Goal: Task Accomplishment & Management: Use online tool/utility

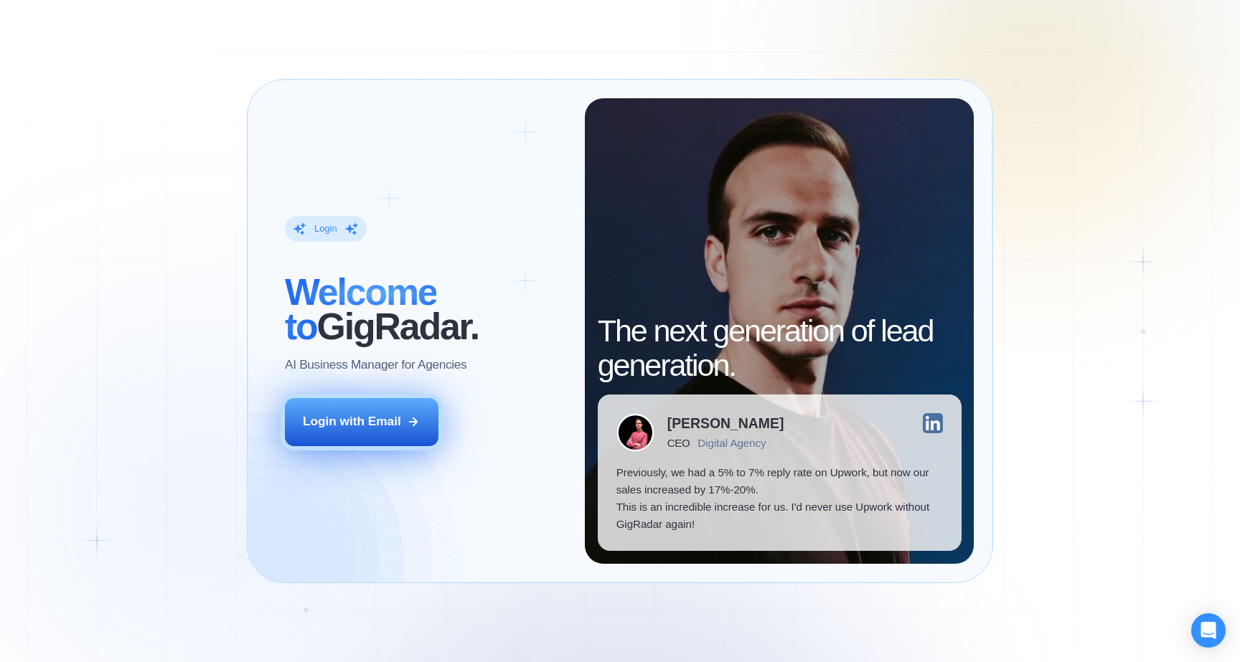
click at [405, 408] on button "Login with Email" at bounding box center [362, 422] width 154 height 48
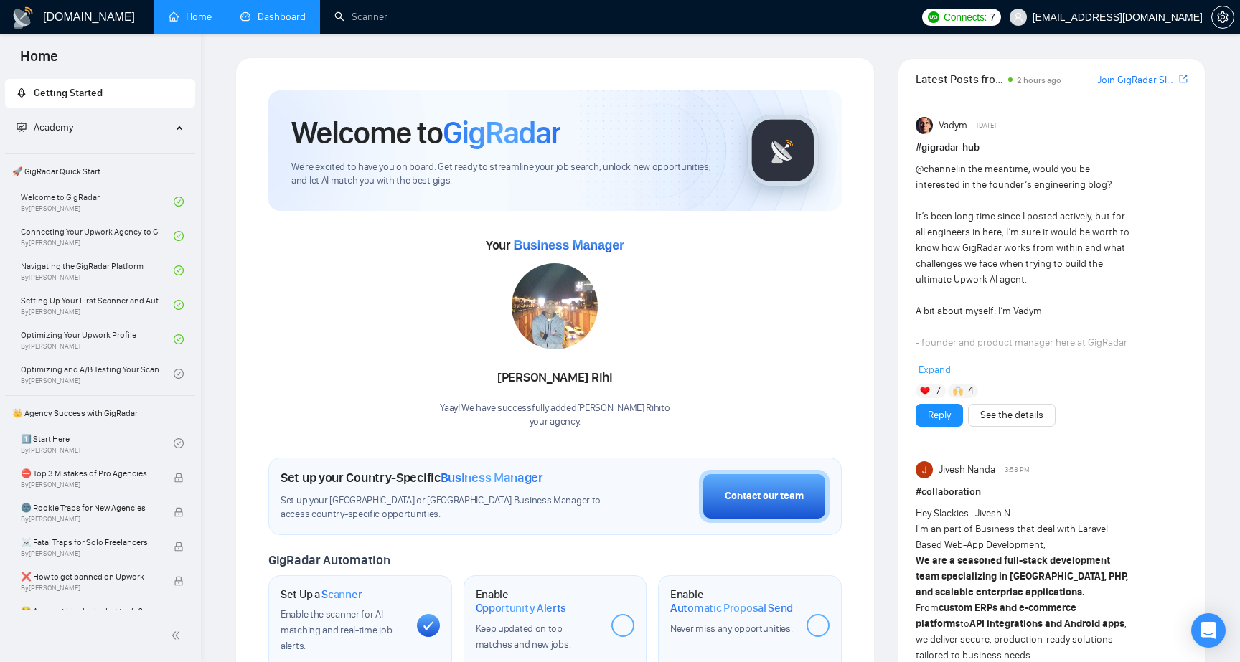
click at [278, 11] on link "Dashboard" at bounding box center [272, 17] width 65 height 12
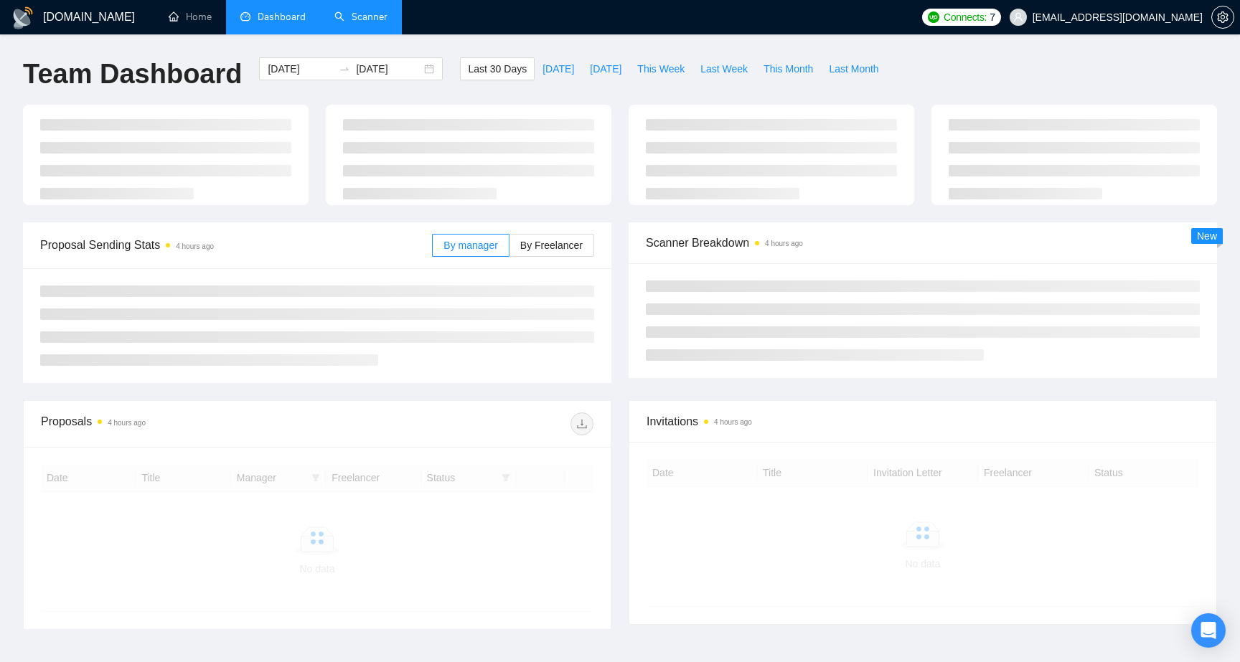
click at [373, 21] on link "Scanner" at bounding box center [360, 17] width 53 height 12
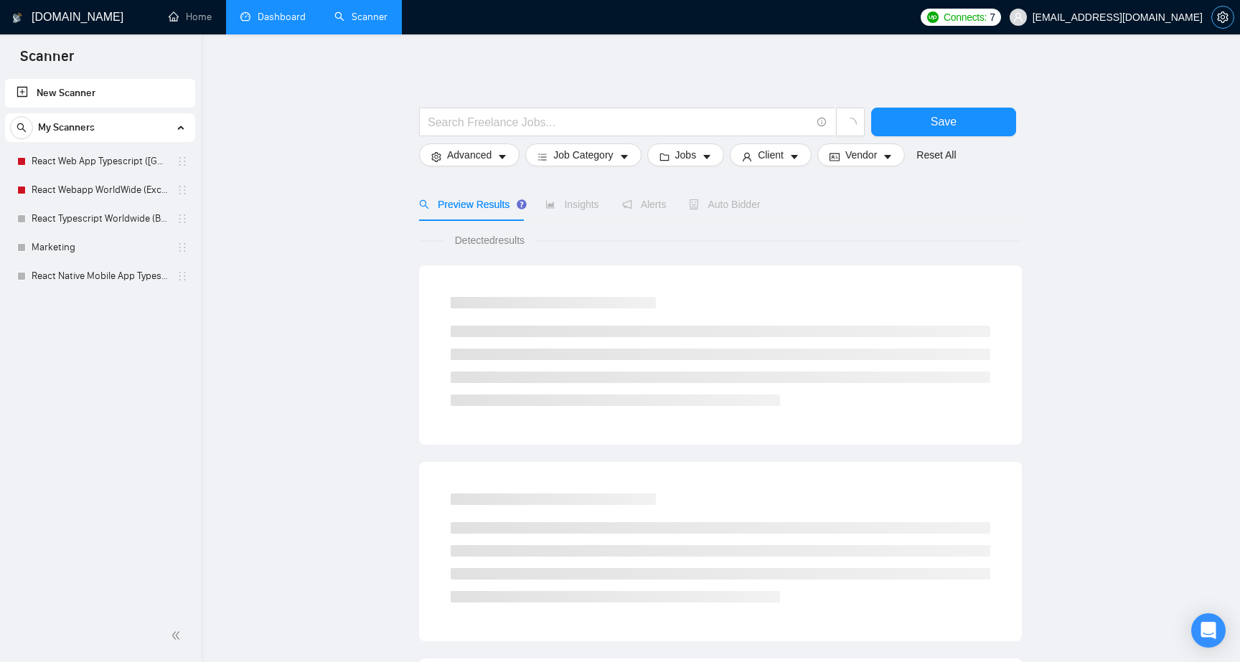
click at [1231, 19] on span "setting" at bounding box center [1223, 16] width 22 height 11
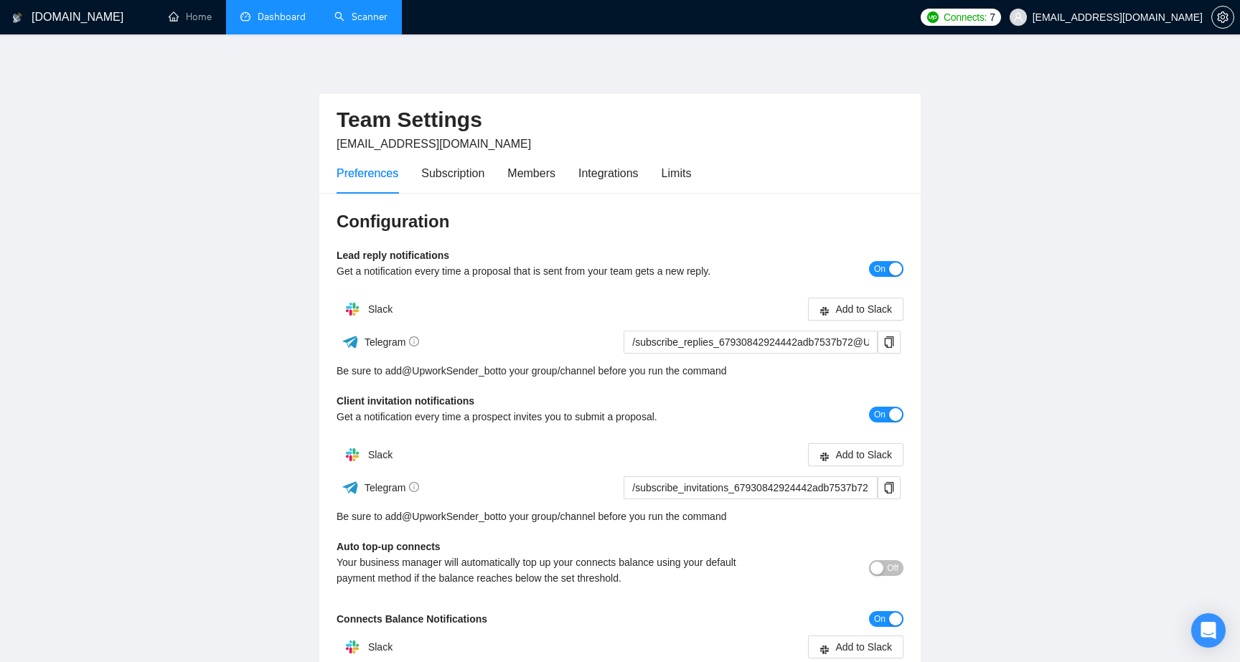
click at [287, 23] on link "Dashboard" at bounding box center [272, 17] width 65 height 12
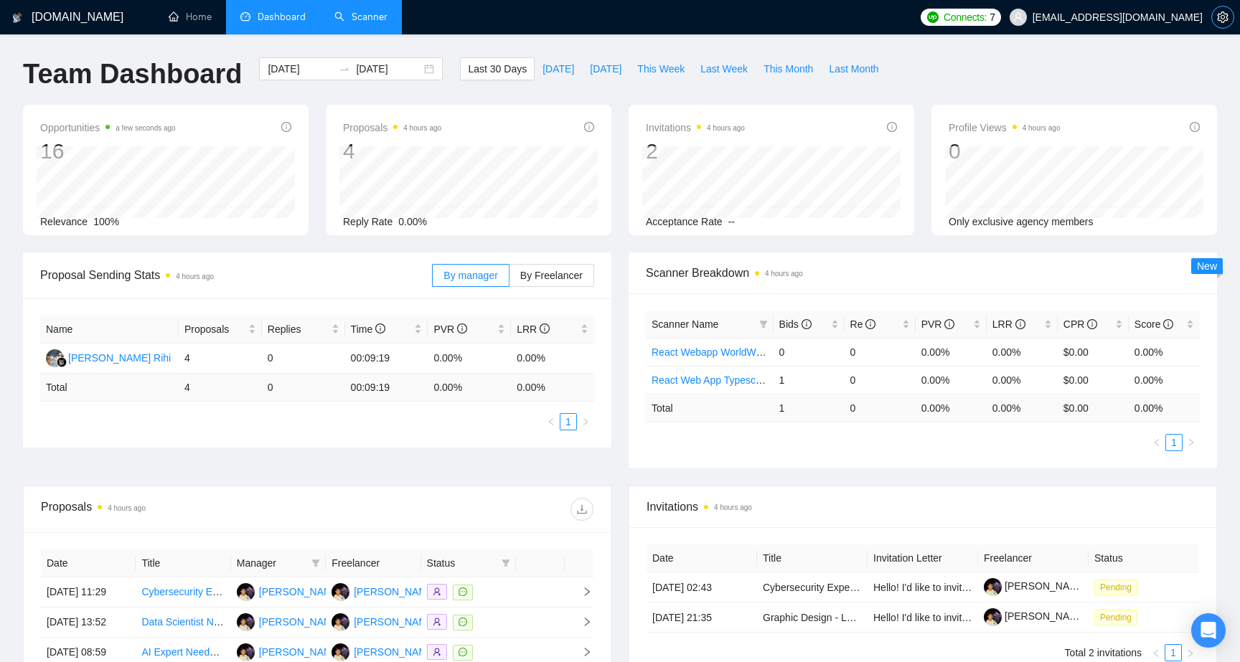
click at [1228, 19] on span "setting" at bounding box center [1223, 16] width 22 height 11
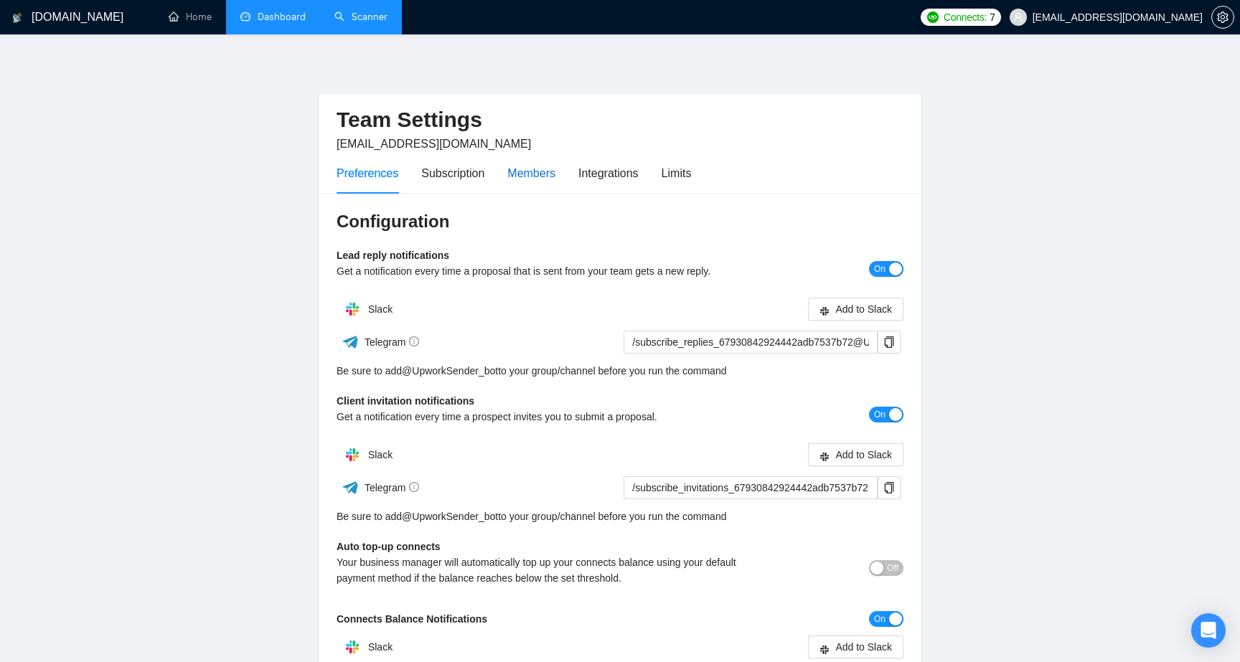
click at [522, 176] on div "Members" at bounding box center [531, 173] width 48 height 18
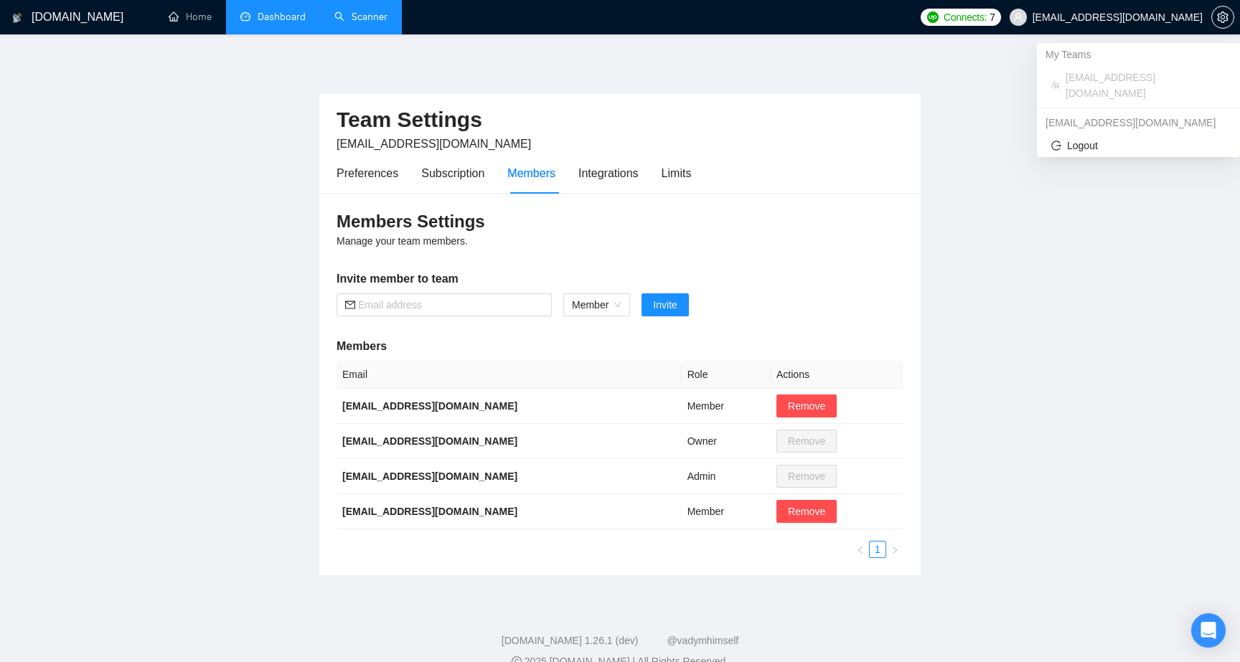
click at [1128, 17] on span "[EMAIL_ADDRESS][DOMAIN_NAME]" at bounding box center [1117, 17] width 170 height 0
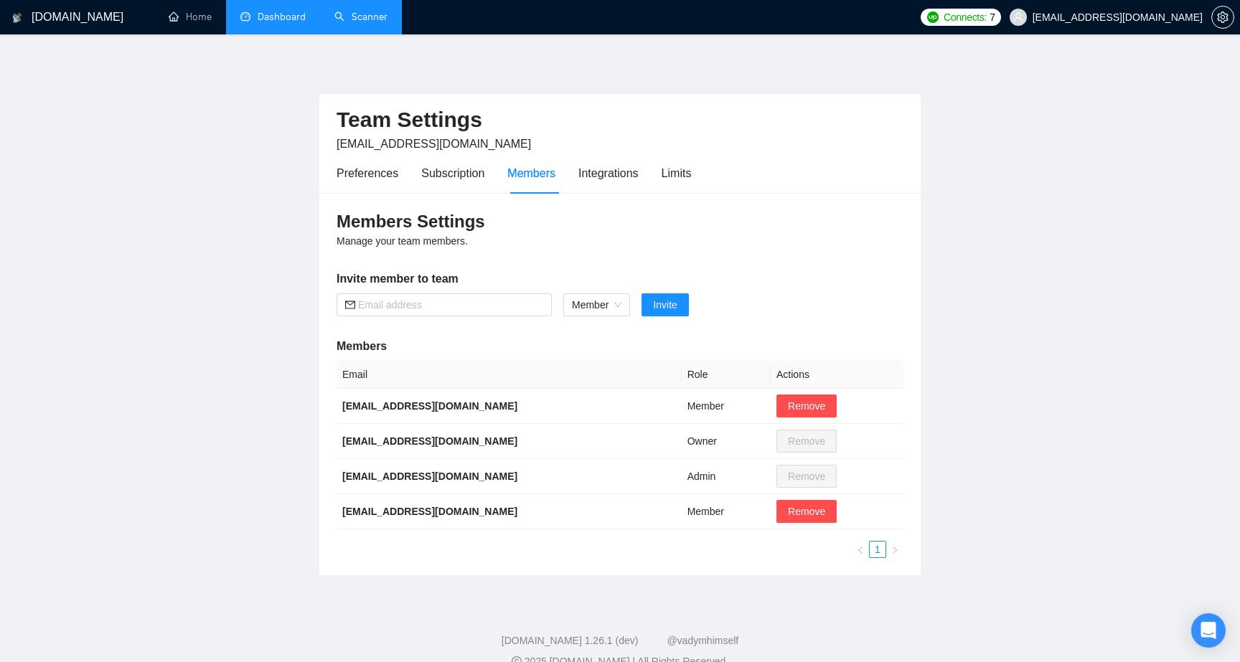
click at [277, 15] on link "Dashboard" at bounding box center [272, 17] width 65 height 12
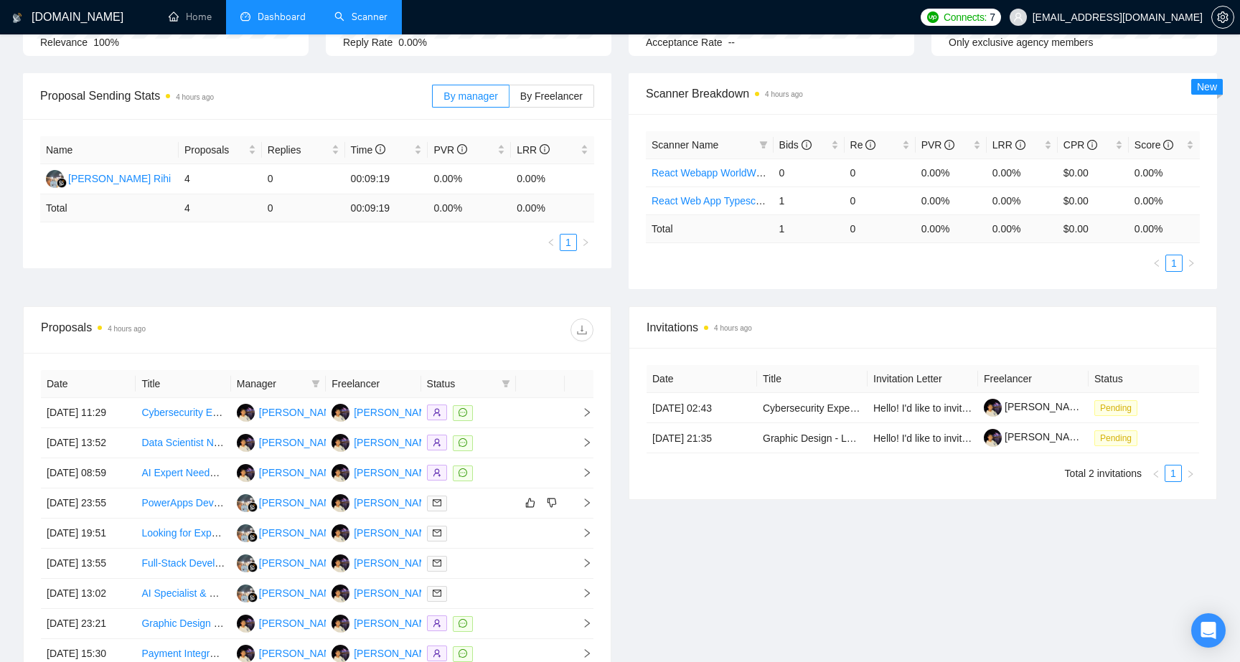
scroll to position [262, 0]
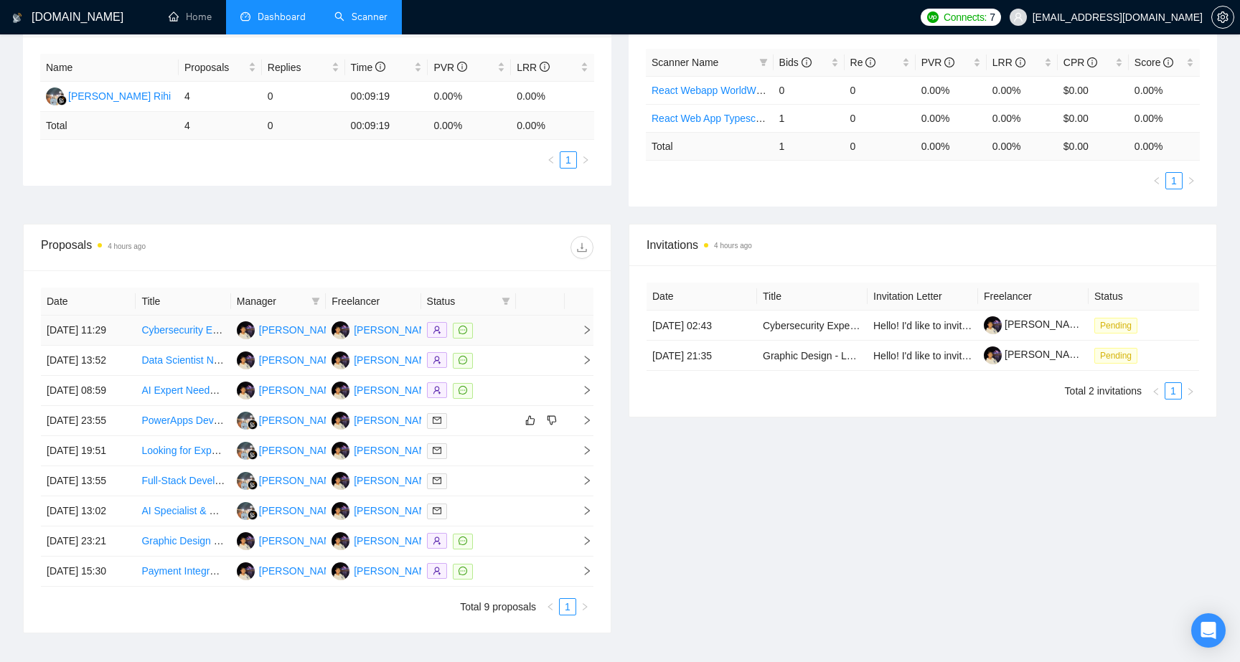
click at [199, 336] on link "Cybersecurity Experts from Cisco & Palo Alto Networks - Paid Survey" at bounding box center [295, 329] width 309 height 11
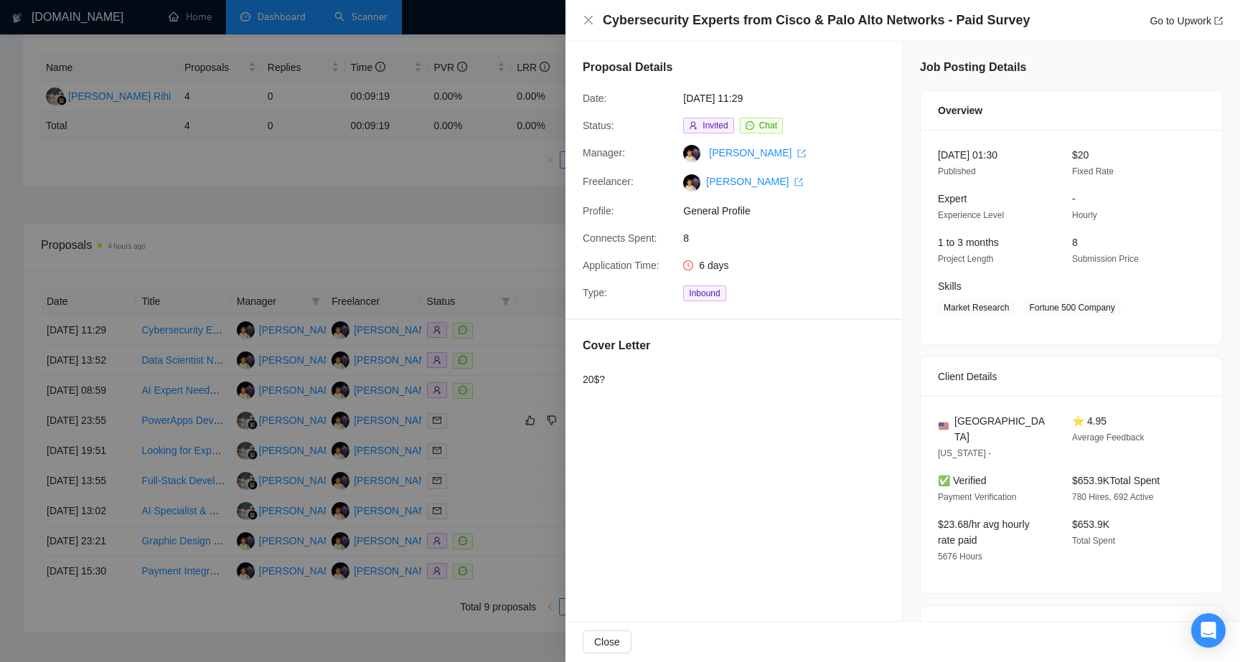
click at [479, 258] on div at bounding box center [620, 331] width 1240 height 662
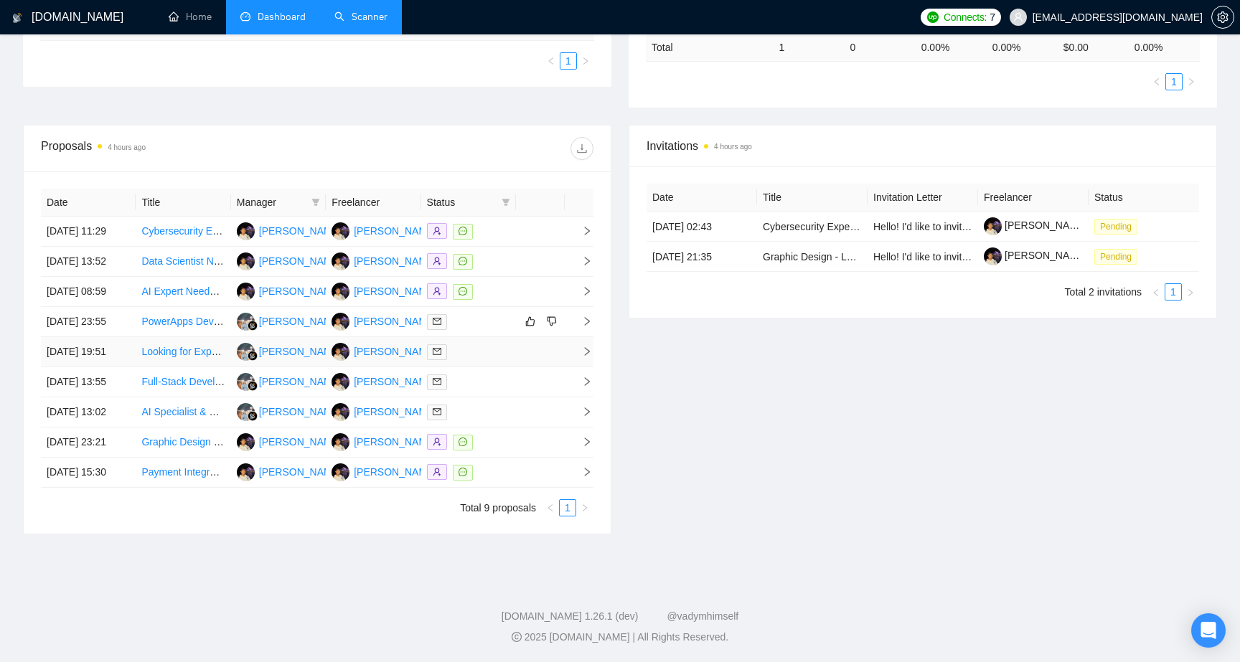
scroll to position [0, 0]
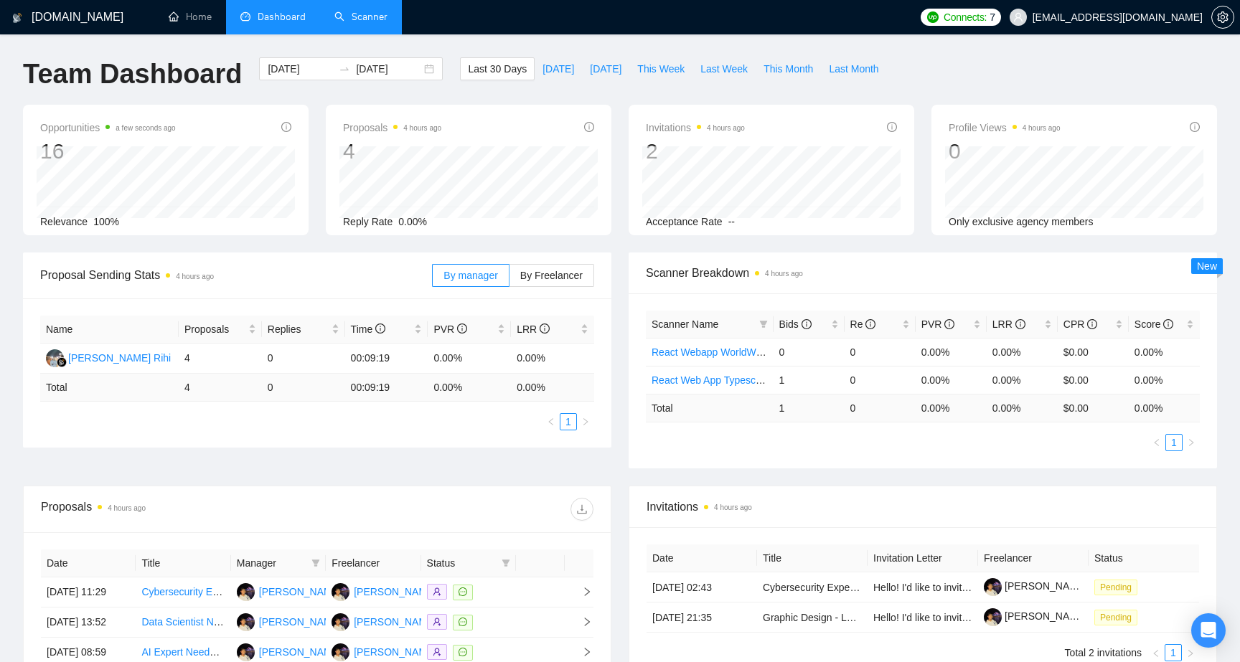
click at [351, 22] on link "Scanner" at bounding box center [360, 17] width 53 height 12
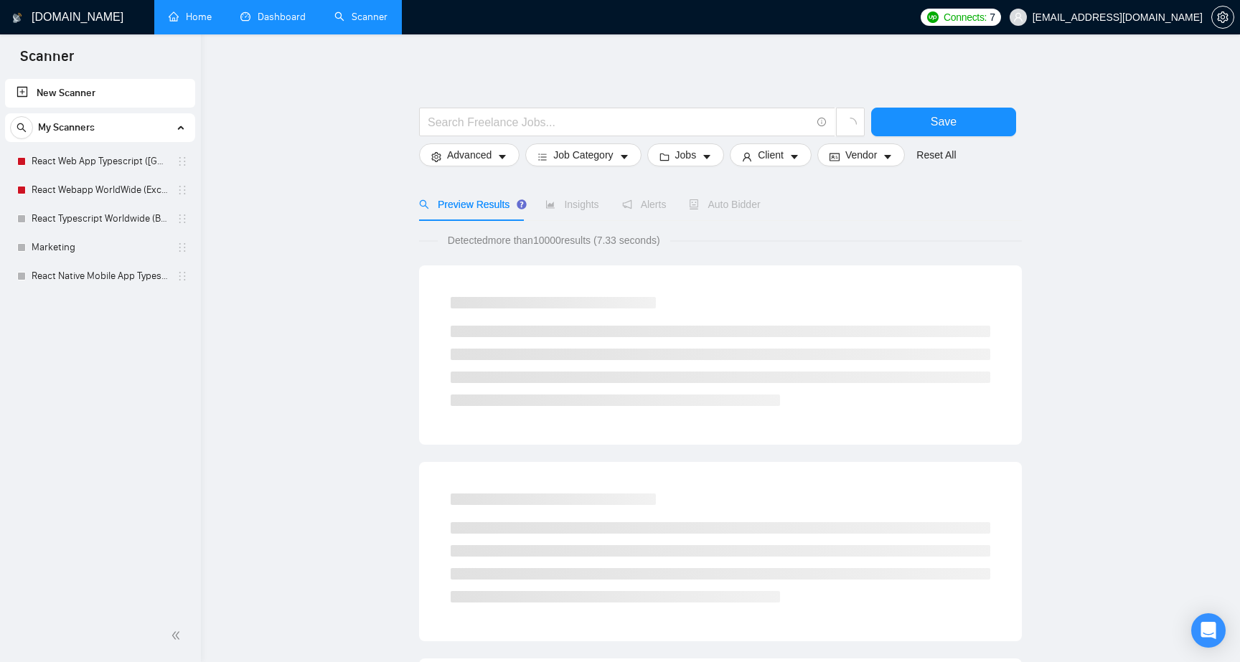
click at [176, 11] on link "Home" at bounding box center [190, 17] width 43 height 12
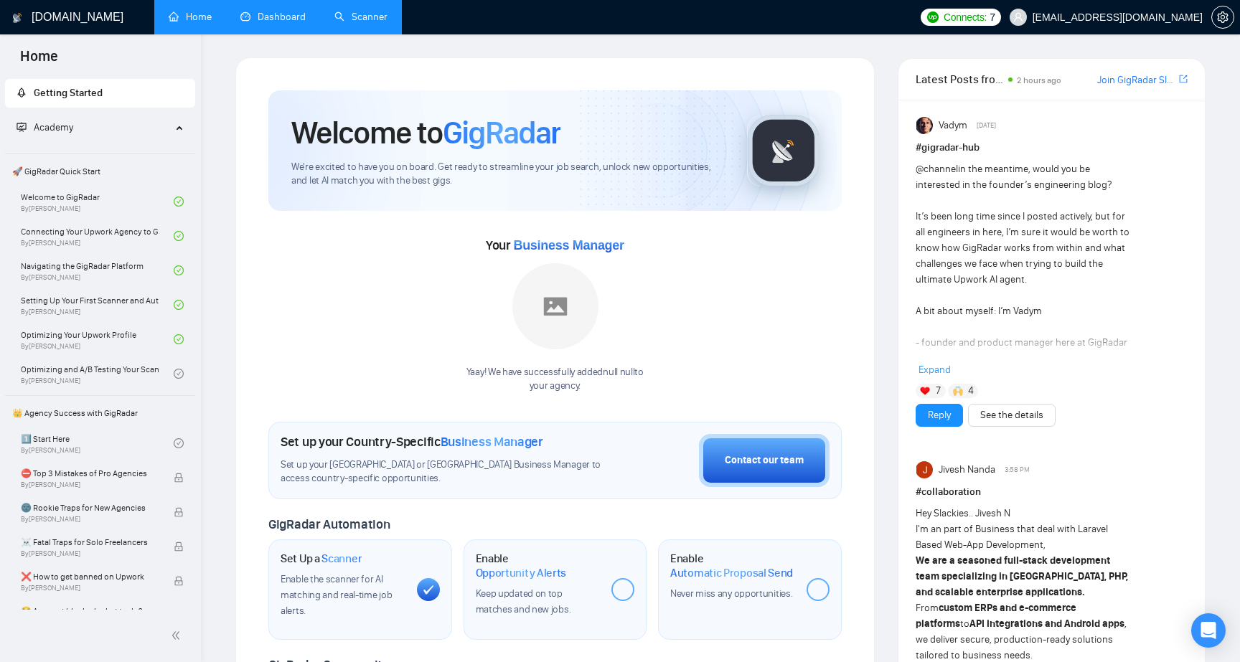
click at [334, 17] on link "Scanner" at bounding box center [360, 17] width 53 height 12
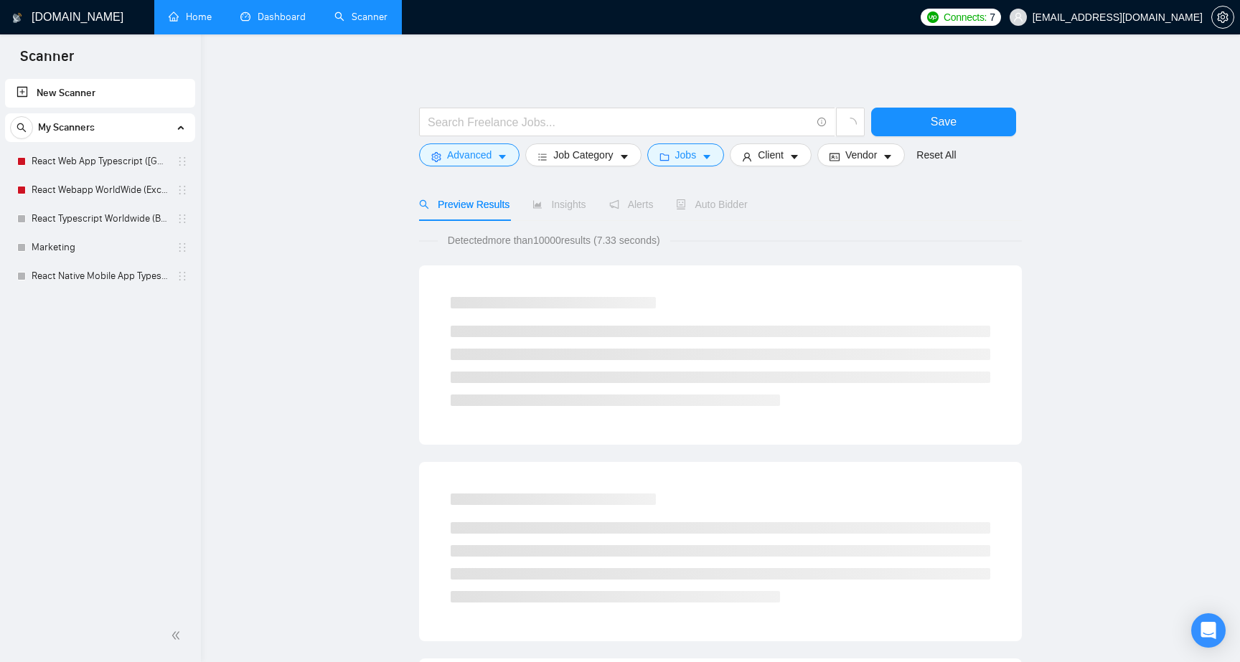
click at [301, 17] on link "Dashboard" at bounding box center [272, 17] width 65 height 12
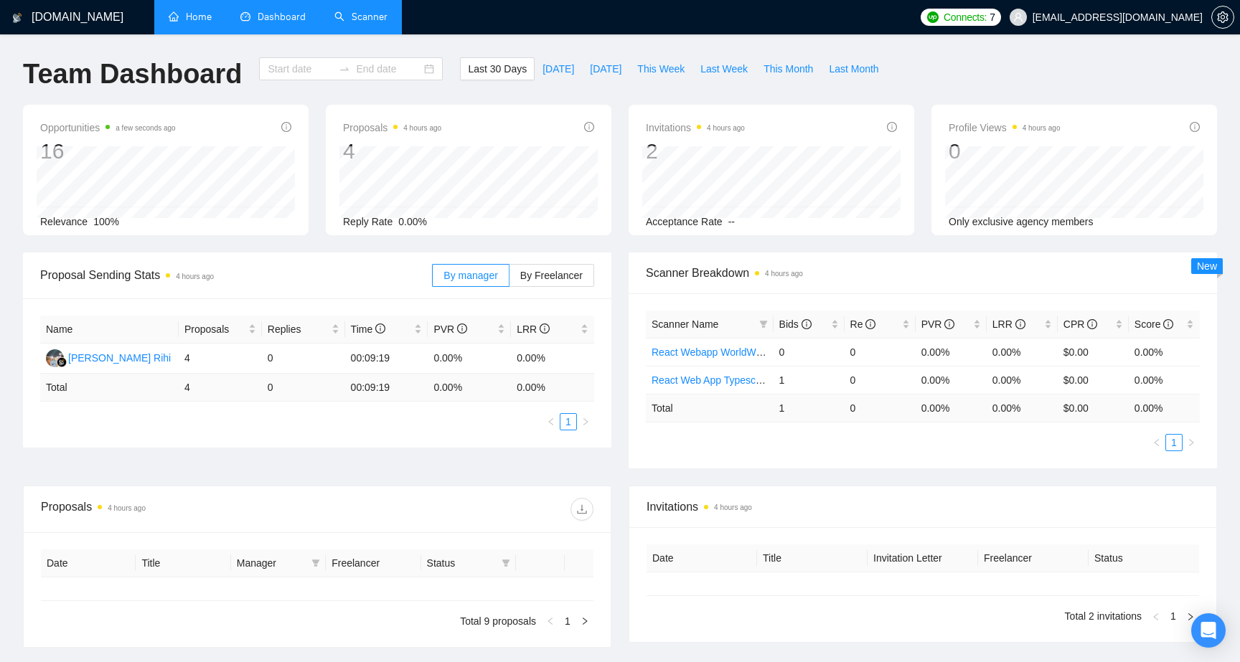
type input "[DATE]"
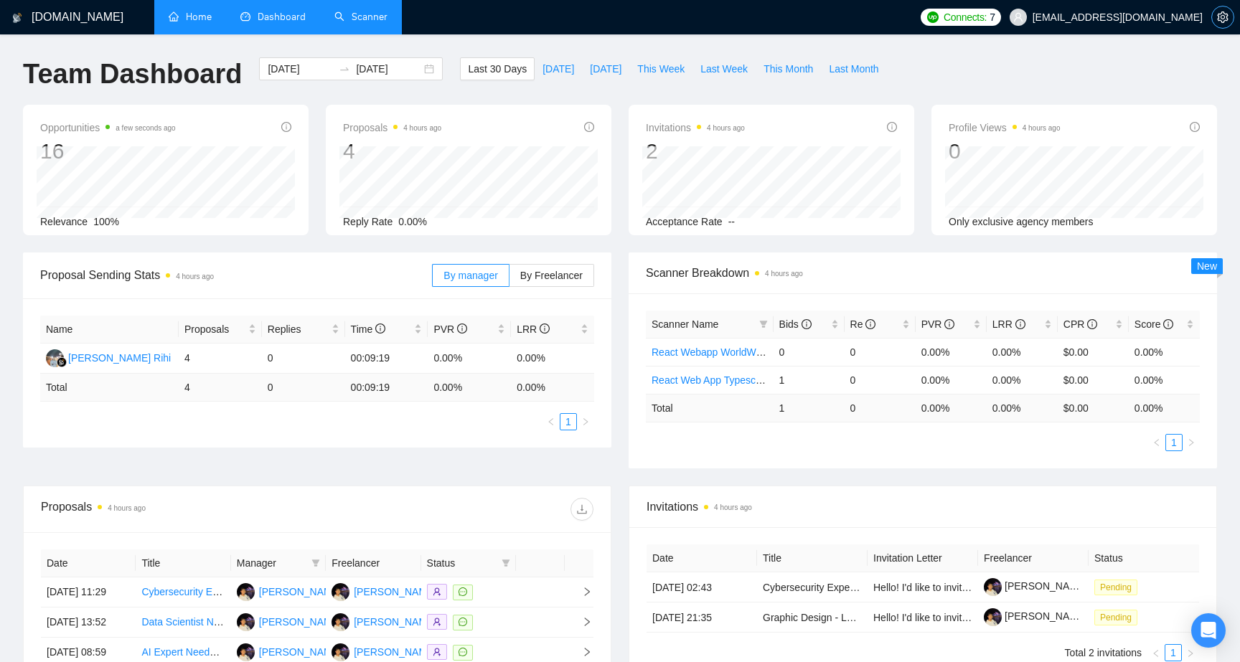
click at [1229, 15] on span "setting" at bounding box center [1223, 16] width 22 height 11
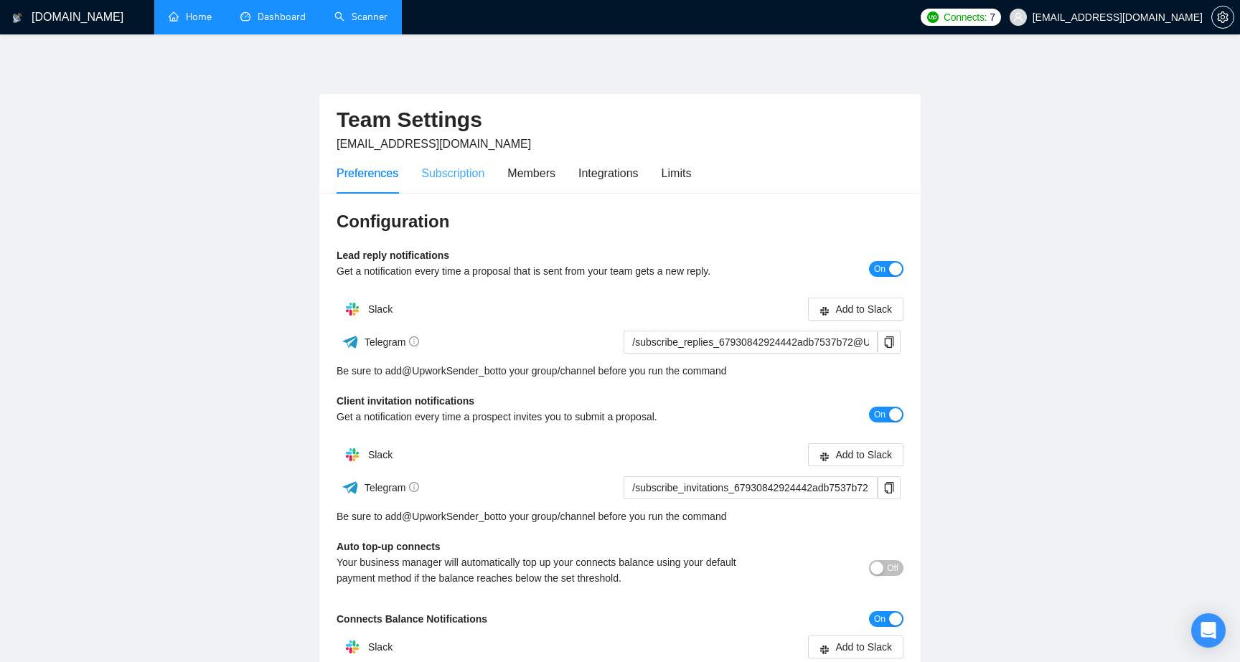
click at [448, 185] on div "Subscription" at bounding box center [452, 173] width 63 height 41
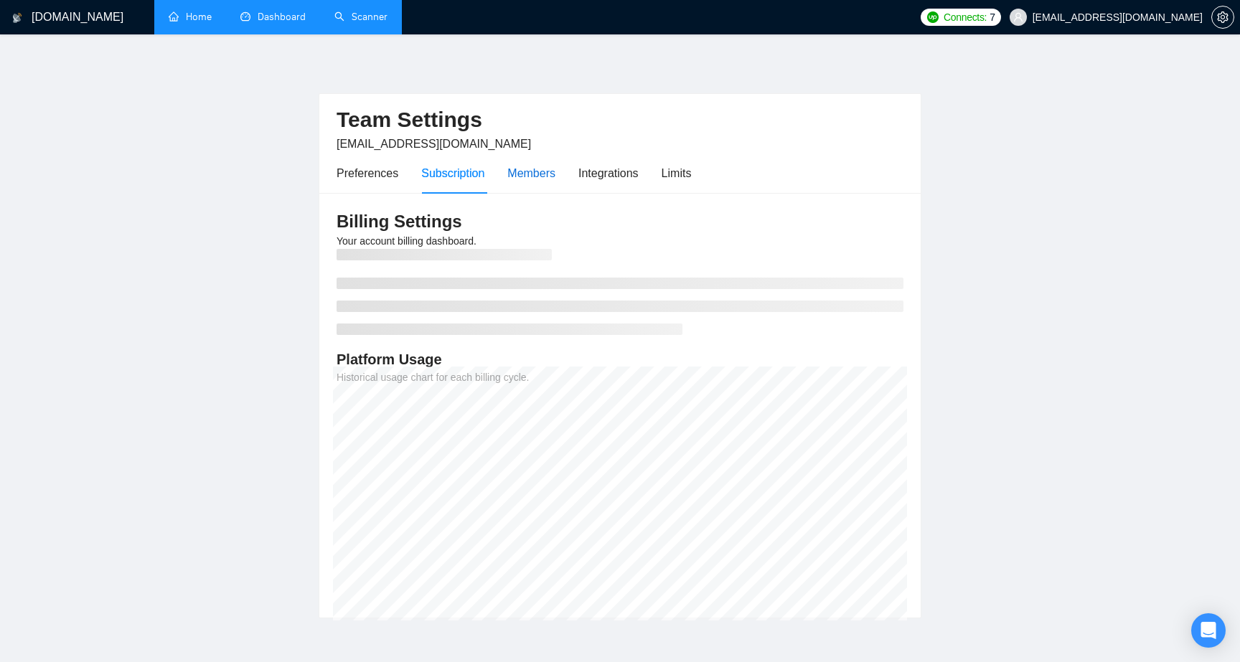
click at [541, 178] on div "Members" at bounding box center [531, 173] width 48 height 18
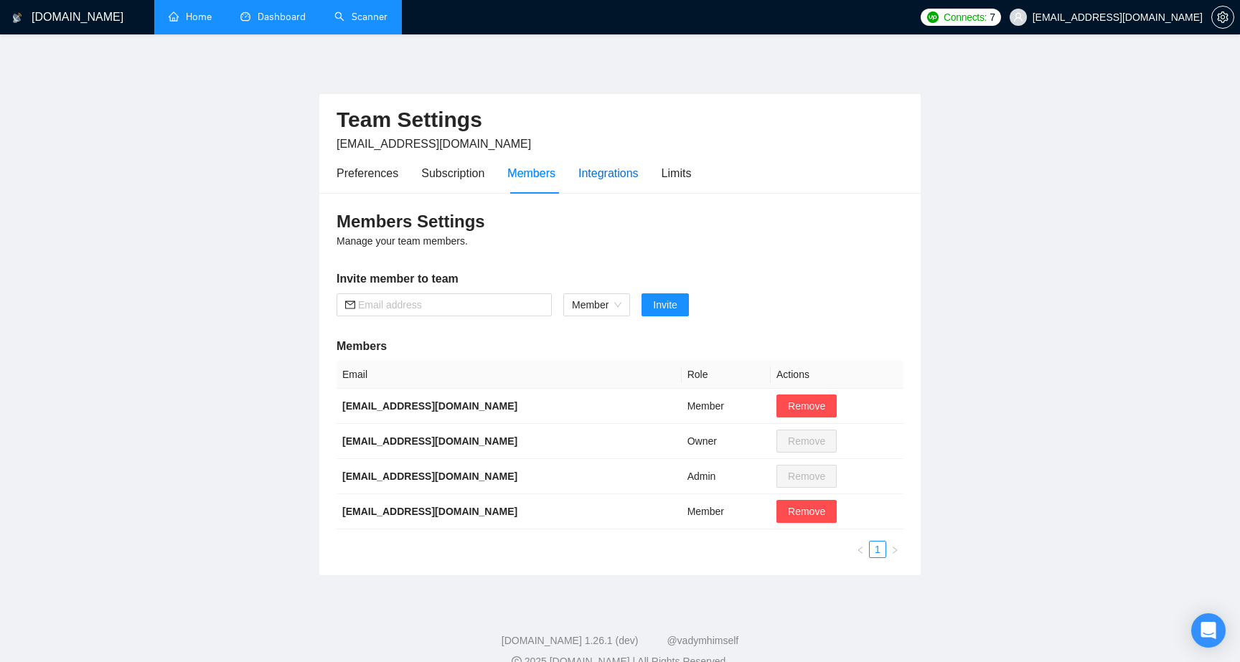
click at [606, 167] on div "Integrations" at bounding box center [608, 173] width 60 height 18
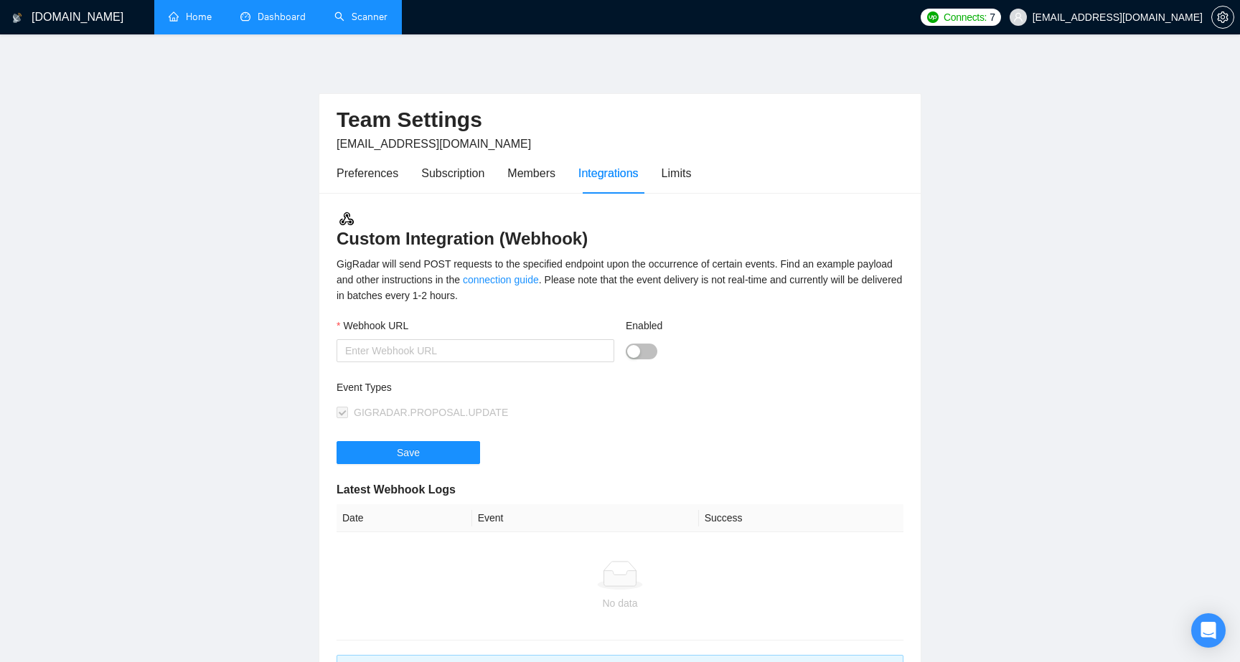
click at [358, 22] on link "Scanner" at bounding box center [360, 17] width 53 height 12
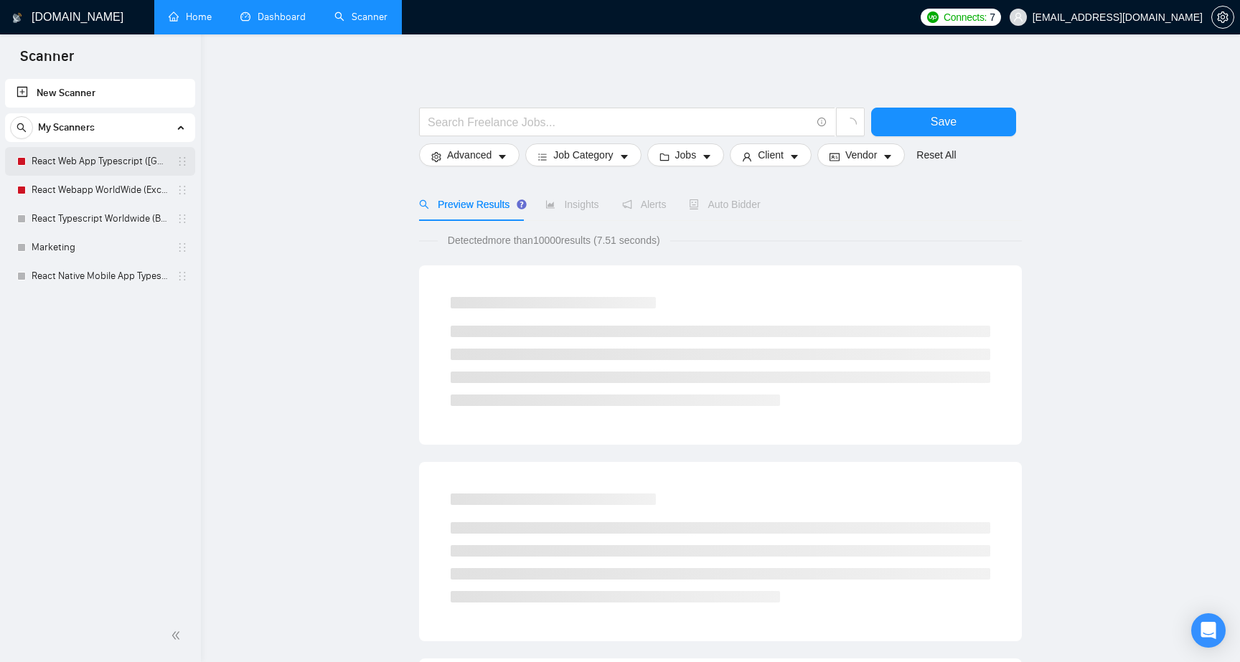
click at [45, 161] on link "React Web App Typescript ([GEOGRAPHIC_DATA])" at bounding box center [100, 161] width 136 height 29
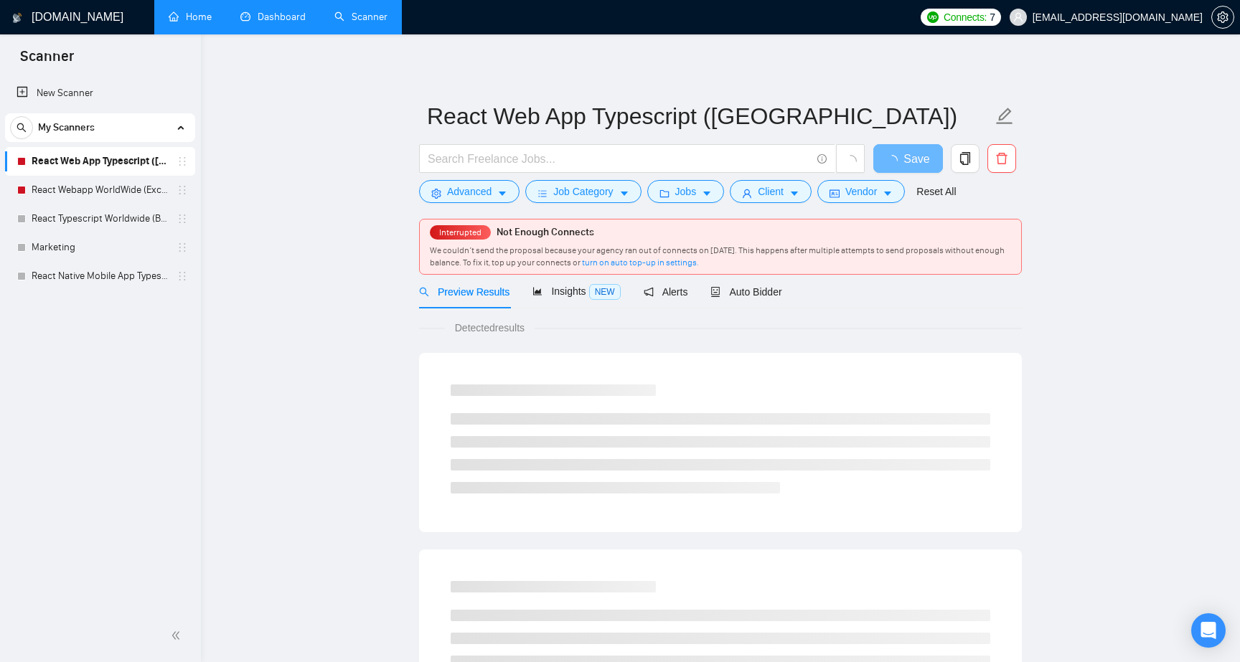
click at [789, 297] on div "Preview Results Insights NEW Alerts Auto Bidder" at bounding box center [720, 292] width 603 height 34
click at [772, 287] on span "Auto Bidder" at bounding box center [745, 291] width 71 height 11
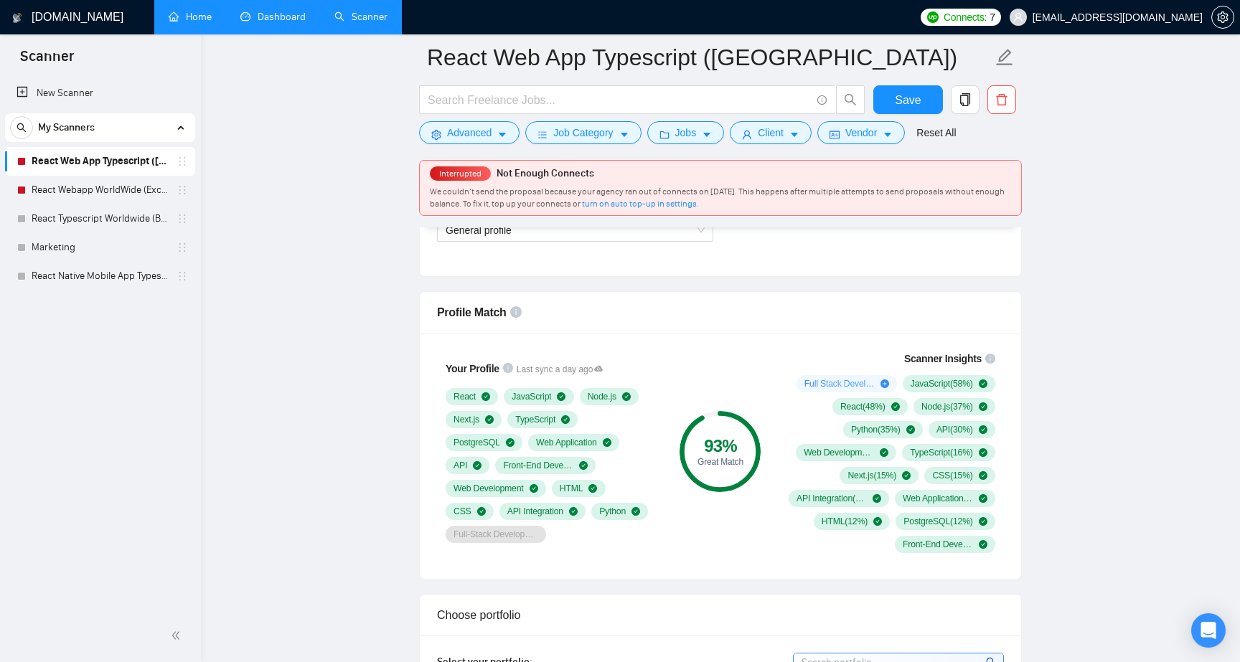
scroll to position [664, 0]
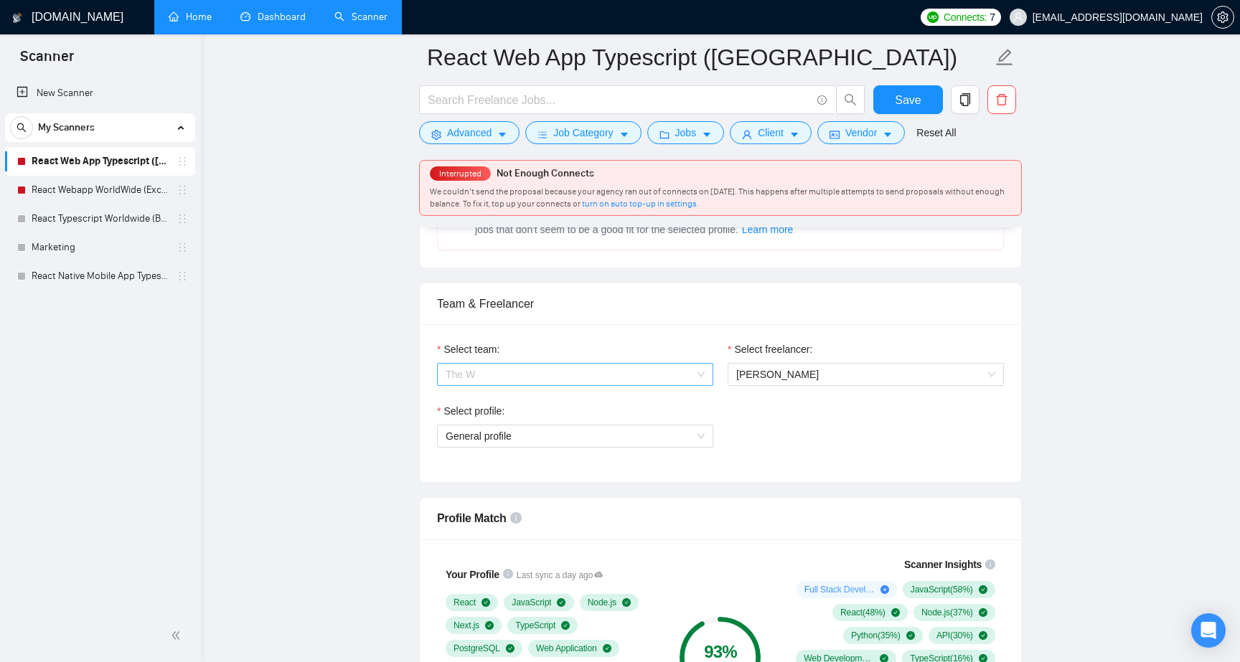
click at [649, 372] on span "The W" at bounding box center [575, 375] width 259 height 22
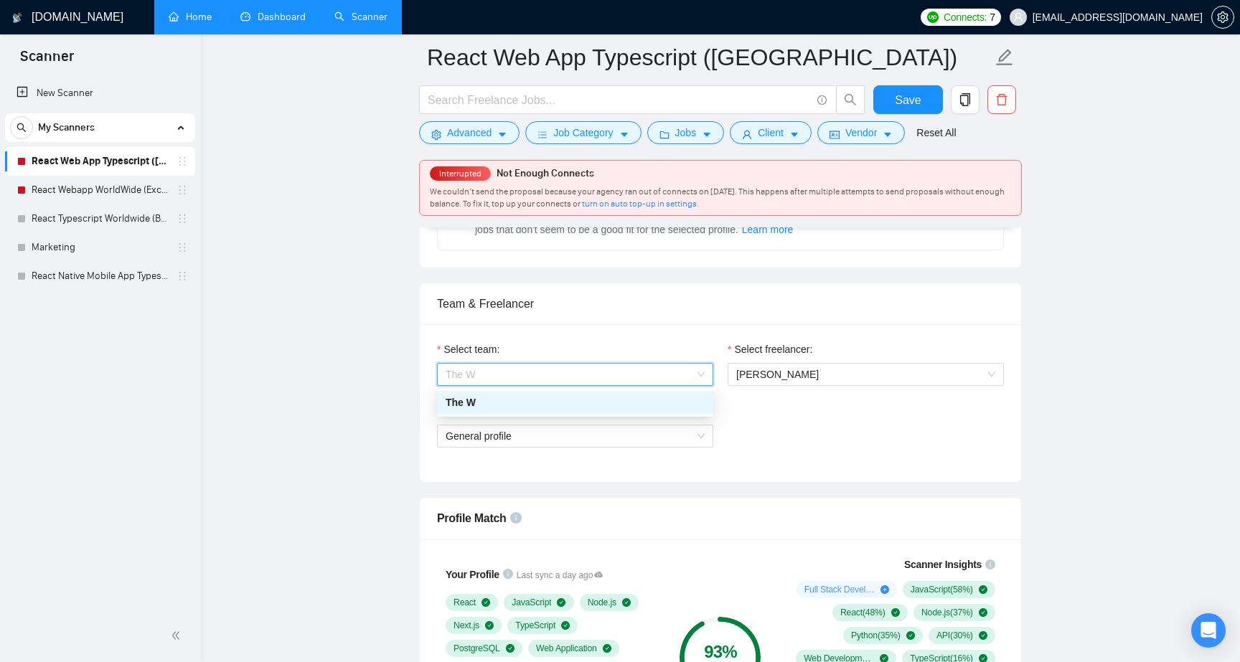
click at [649, 372] on span "The W" at bounding box center [575, 375] width 259 height 22
click at [809, 390] on div "Select freelancer: [PERSON_NAME]" at bounding box center [865, 373] width 291 height 62
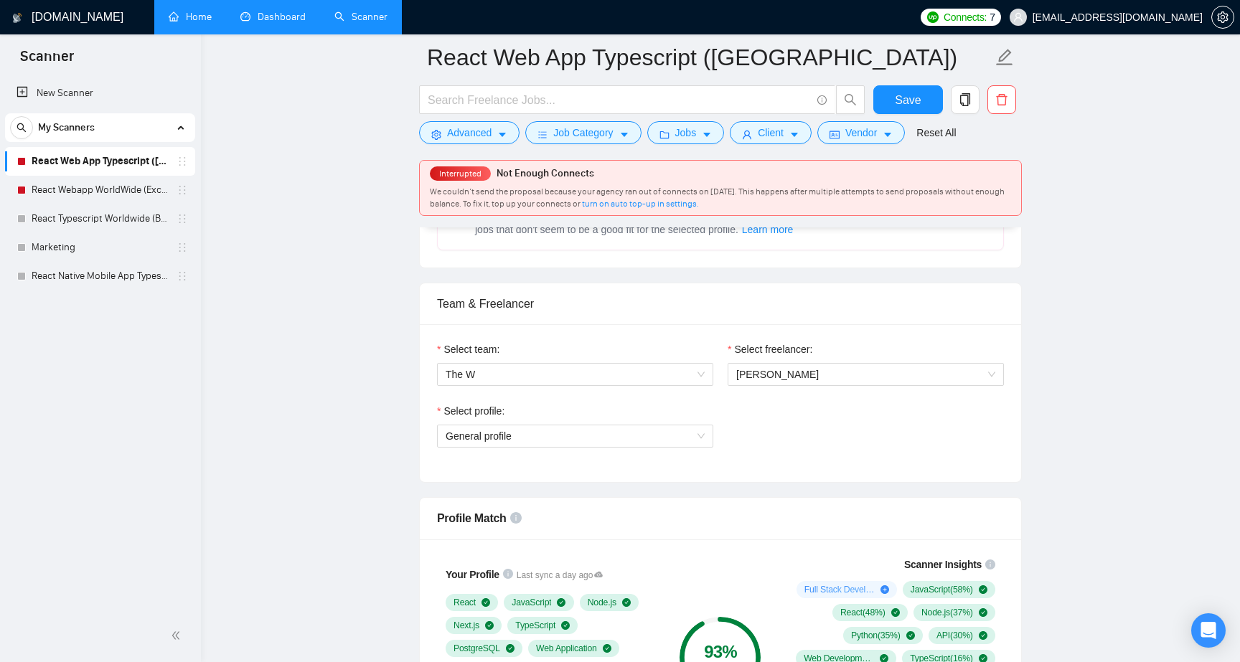
click at [849, 361] on div "Select freelancer:" at bounding box center [866, 353] width 276 height 22
click at [834, 364] on span "[PERSON_NAME]" at bounding box center [865, 375] width 259 height 22
click at [815, 367] on span "[PERSON_NAME]" at bounding box center [865, 375] width 259 height 22
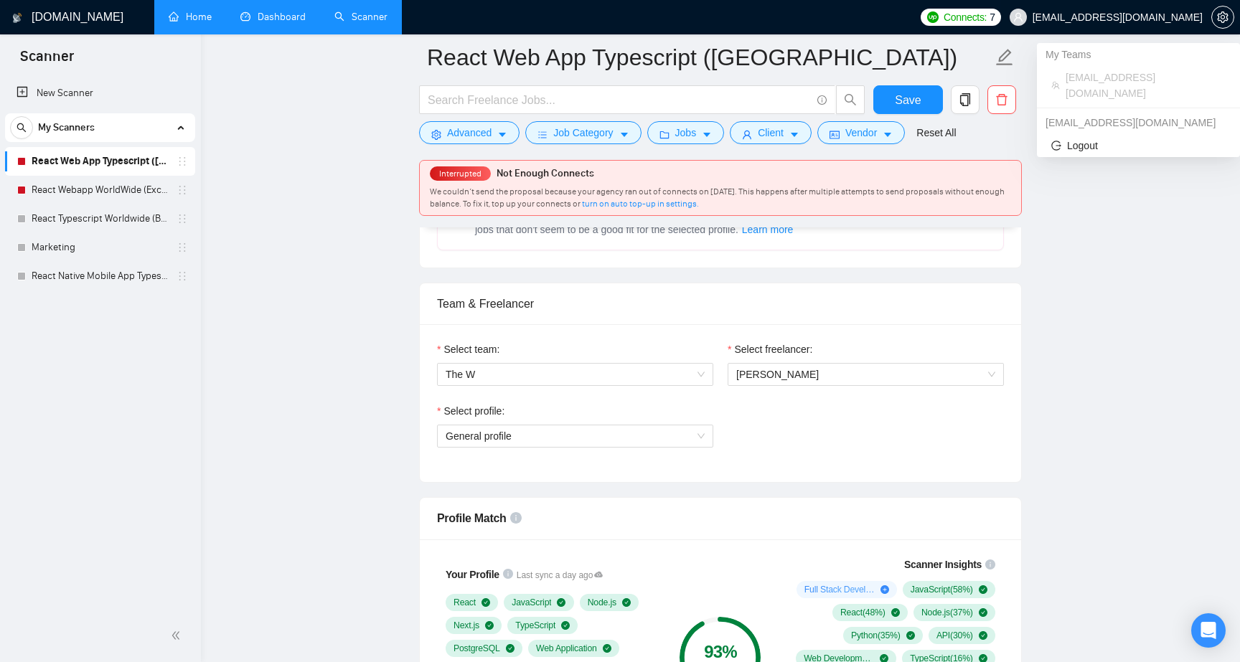
click at [1119, 24] on span "[EMAIL_ADDRESS][DOMAIN_NAME]" at bounding box center [1106, 17] width 210 height 46
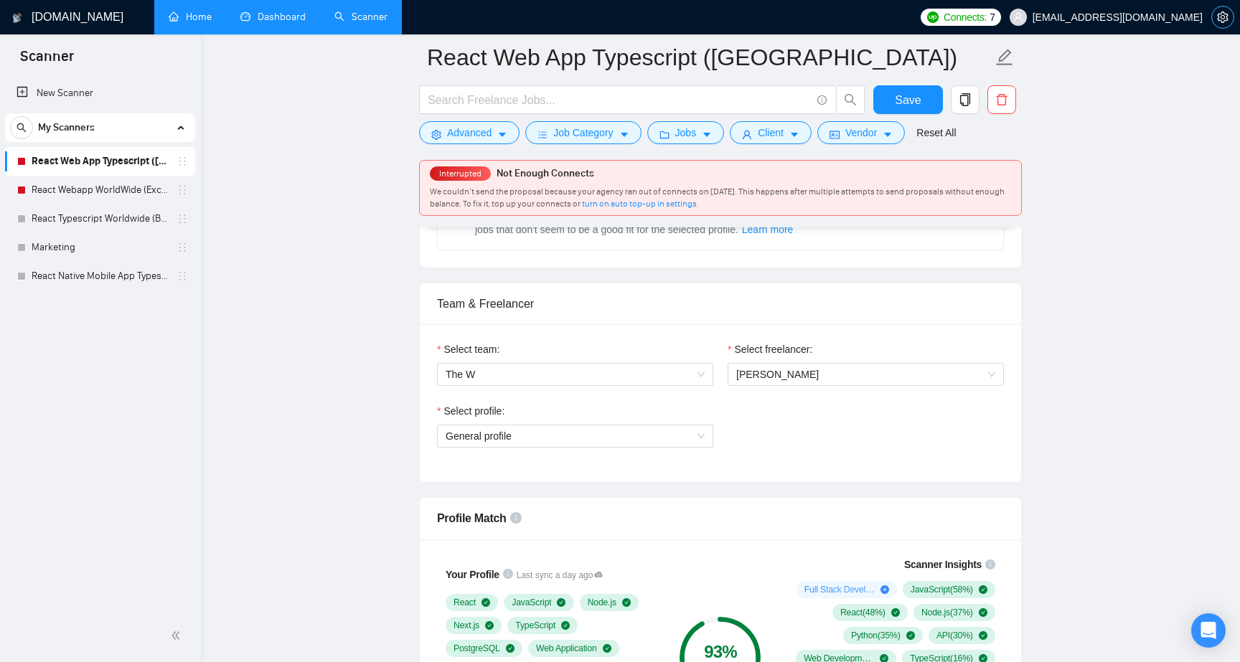
click at [1218, 18] on icon "setting" at bounding box center [1222, 16] width 11 height 11
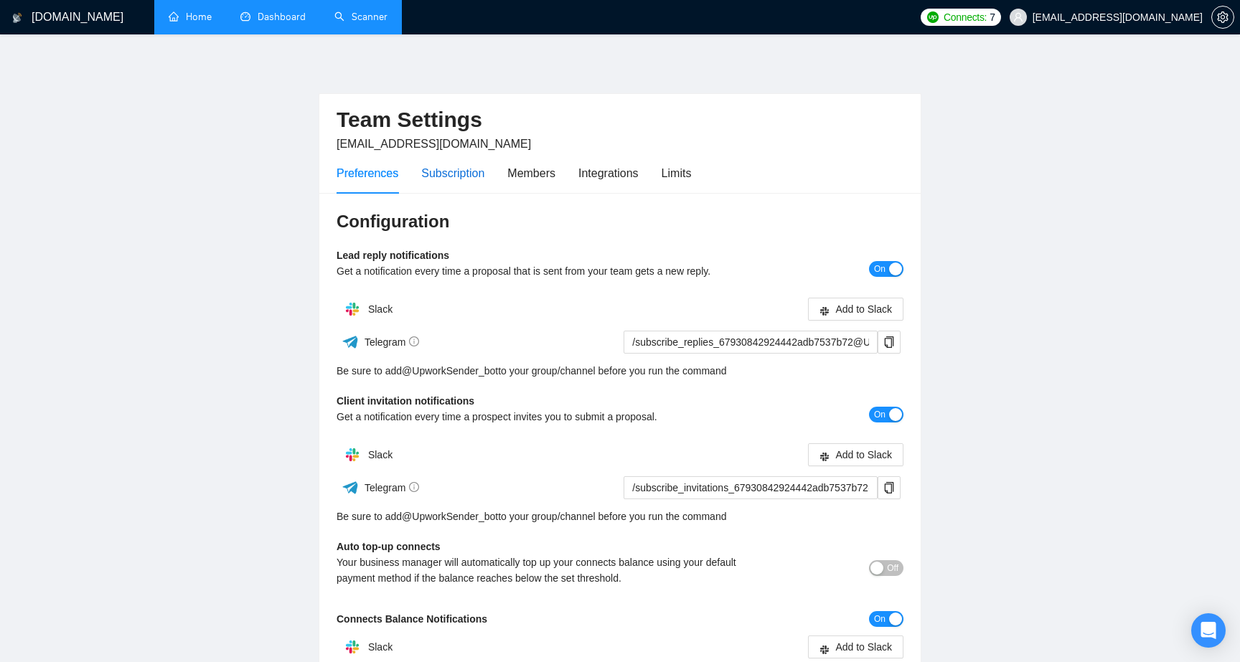
click at [479, 176] on div "Subscription" at bounding box center [452, 173] width 63 height 18
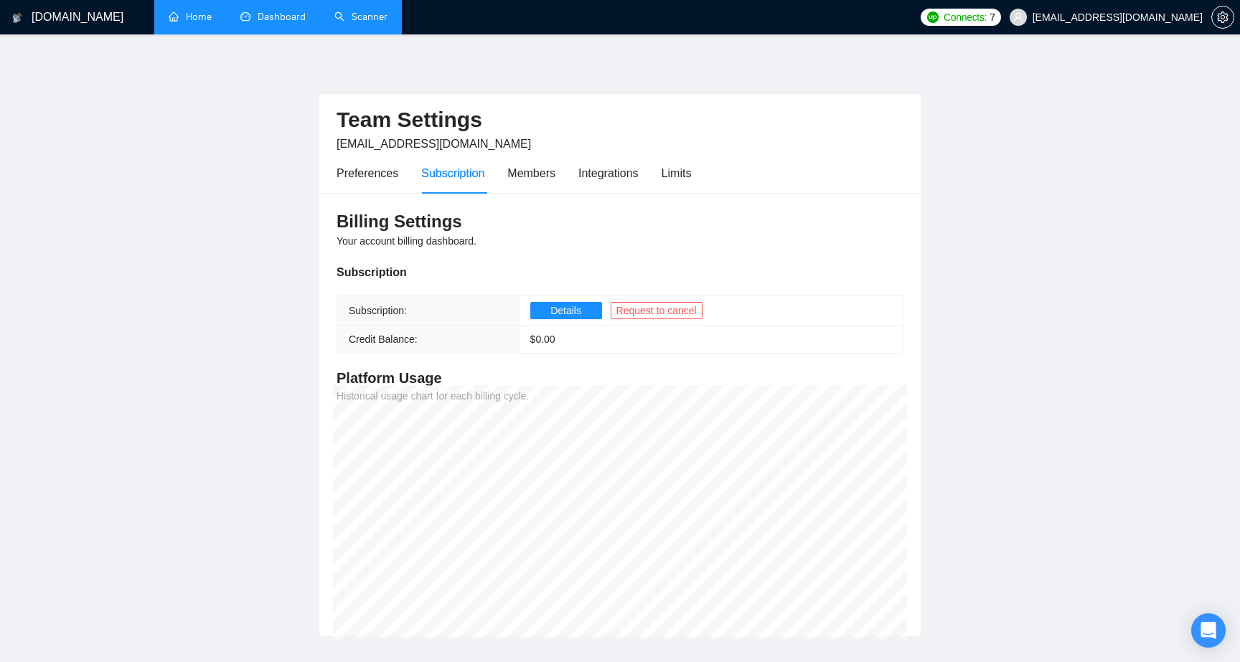
click at [504, 171] on div "Preferences Subscription Members Integrations Limits" at bounding box center [513, 173] width 354 height 41
click at [529, 171] on div "Members" at bounding box center [531, 173] width 48 height 18
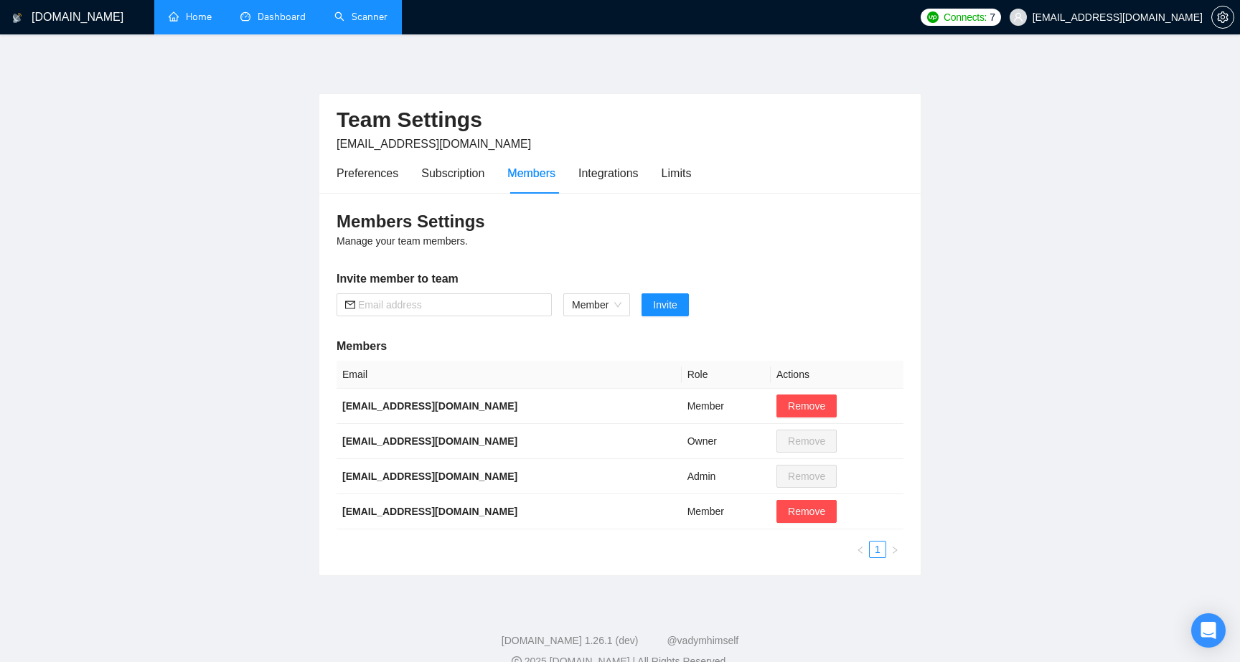
click at [576, 175] on div "Preferences Subscription Members Integrations Limits" at bounding box center [513, 173] width 354 height 41
click at [596, 173] on div "Integrations" at bounding box center [608, 173] width 60 height 18
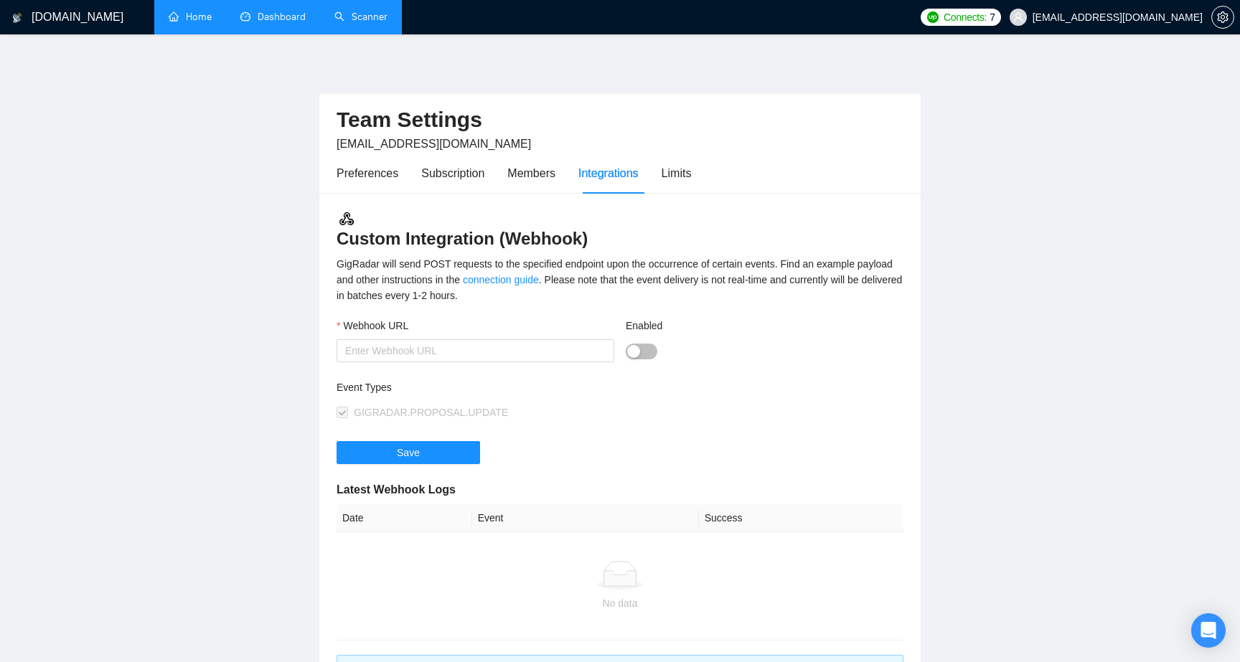
click at [54, 23] on h1 "[DOMAIN_NAME]" at bounding box center [78, 17] width 92 height 34
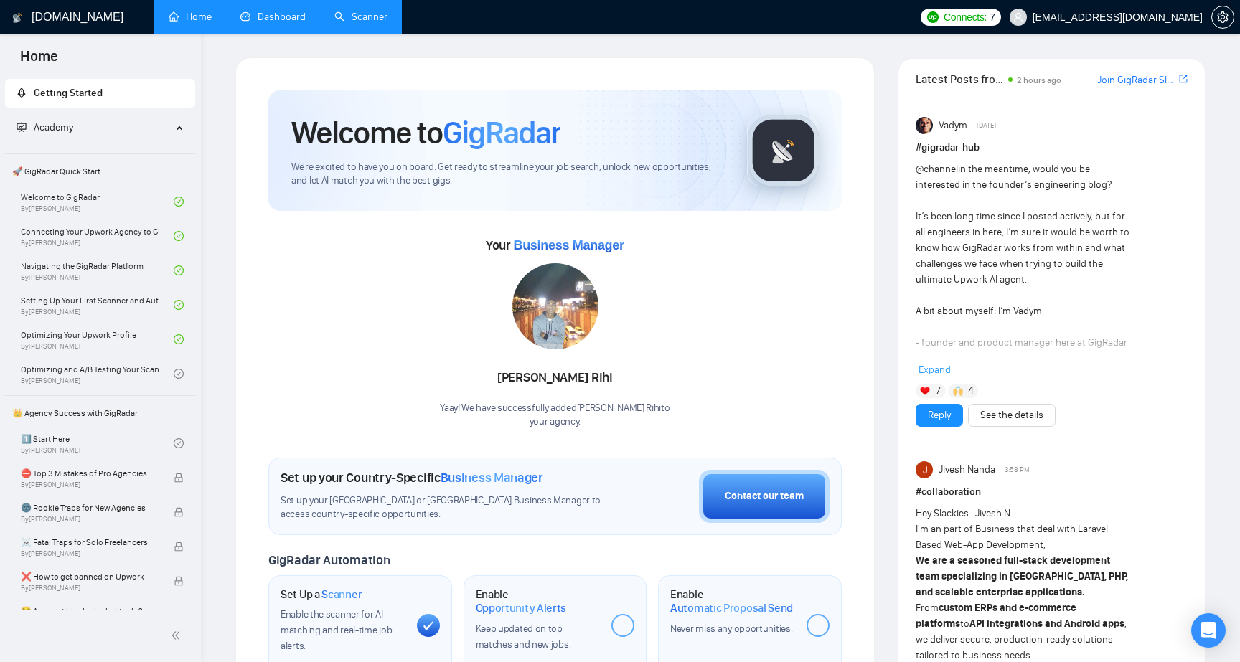
click at [281, 11] on link "Dashboard" at bounding box center [272, 17] width 65 height 12
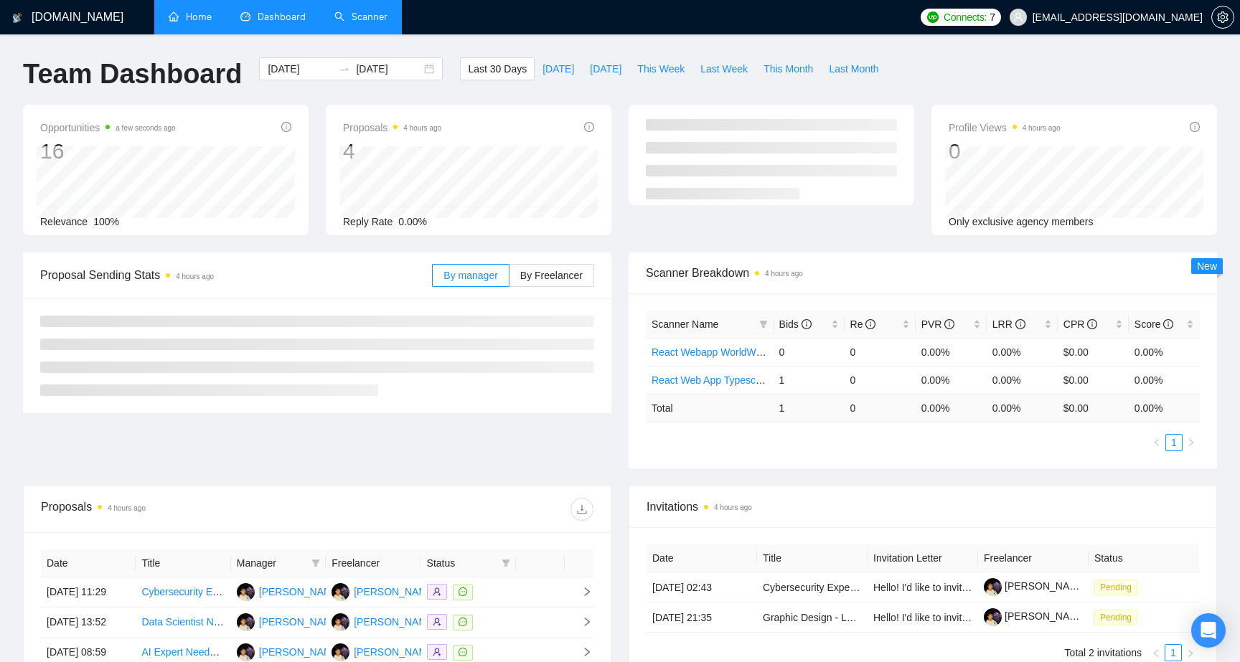
click at [381, 23] on link "Scanner" at bounding box center [360, 17] width 53 height 12
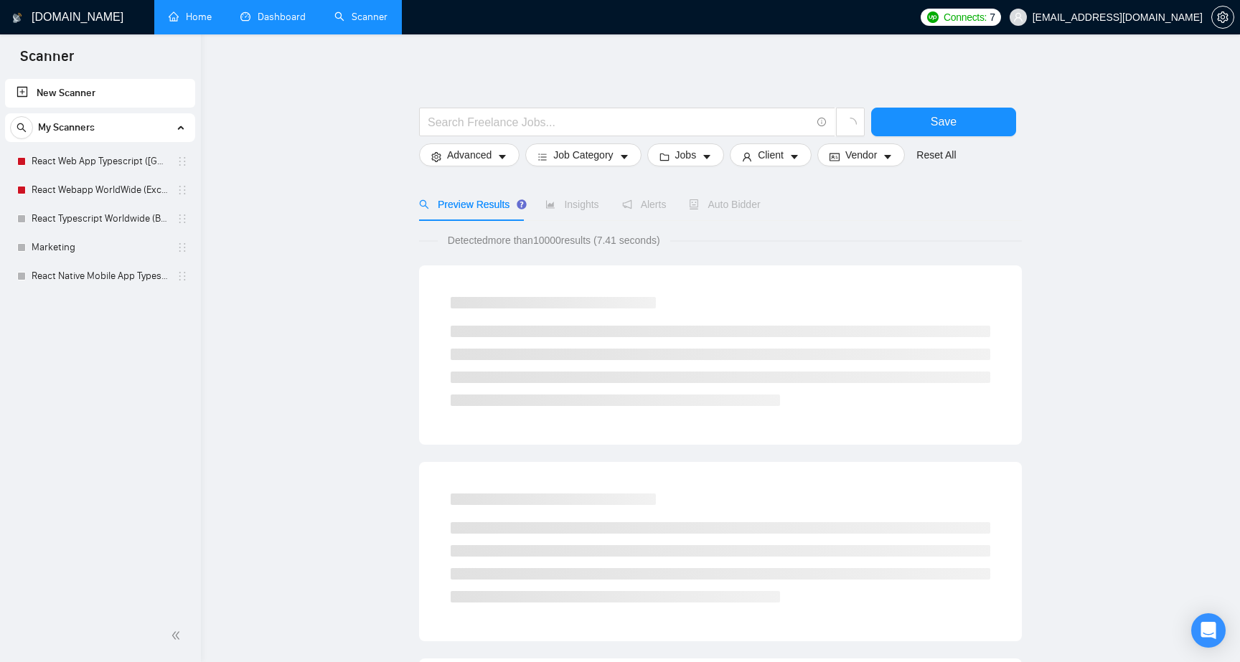
click at [750, 215] on div "Auto Bidder" at bounding box center [724, 204] width 71 height 33
click at [113, 185] on link "React Webapp WorldWide (Exclude US)" at bounding box center [100, 190] width 136 height 29
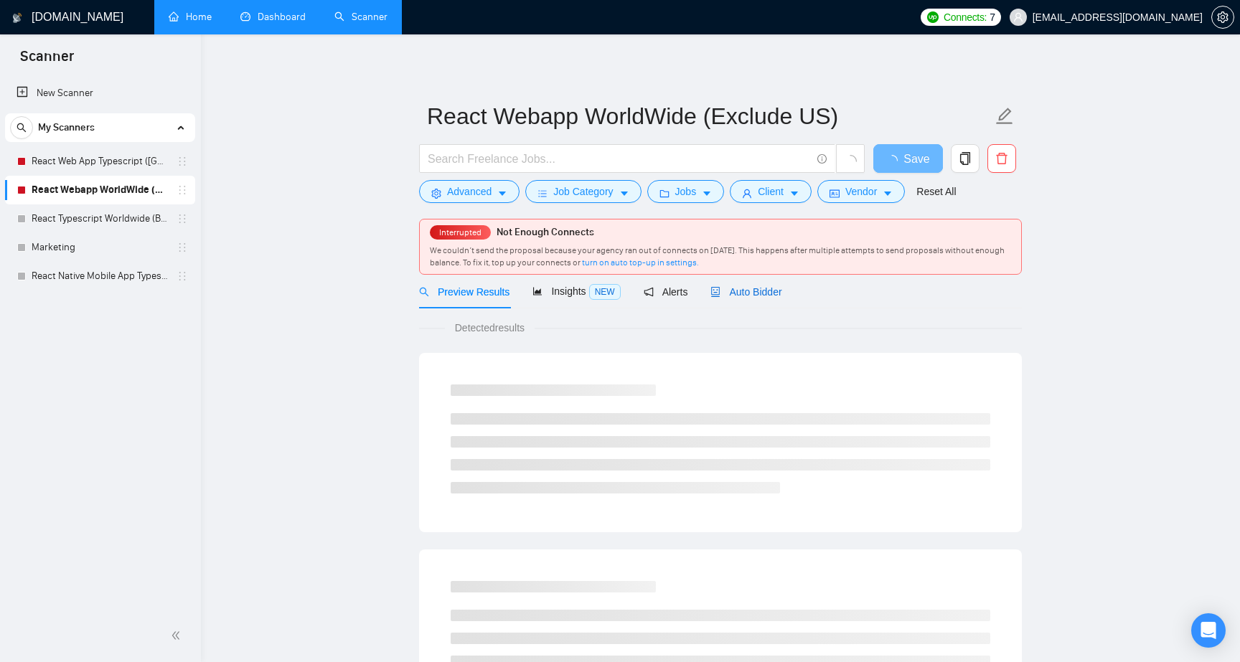
click at [770, 290] on span "Auto Bidder" at bounding box center [745, 291] width 71 height 11
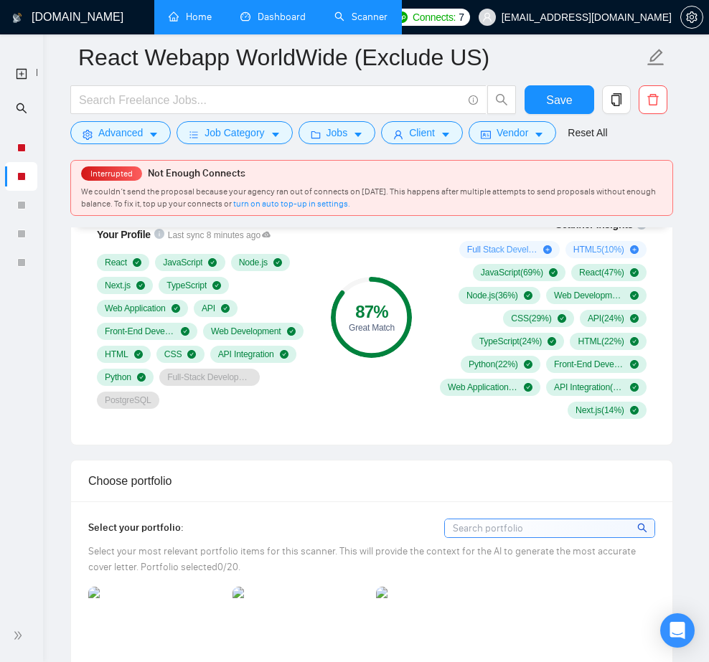
scroll to position [1235, 0]
